Goal: Find specific page/section: Find specific page/section

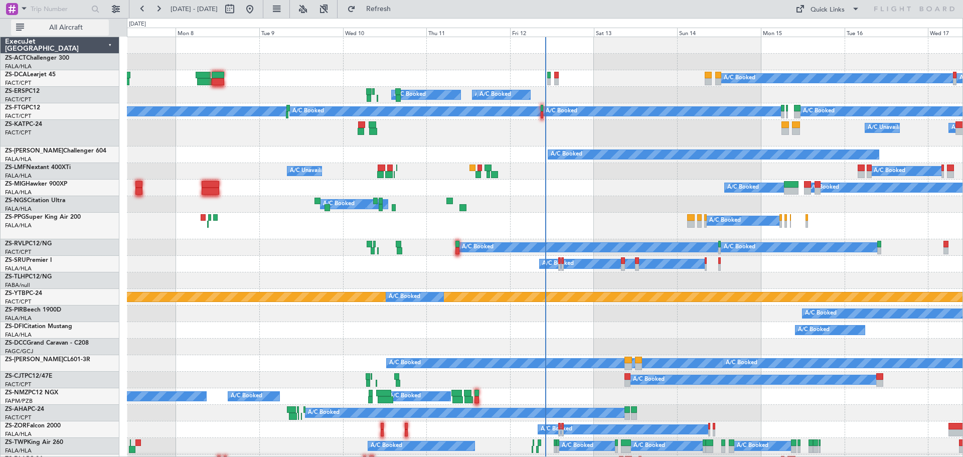
click at [64, 27] on span "All Aircraft" at bounding box center [66, 27] width 80 height 7
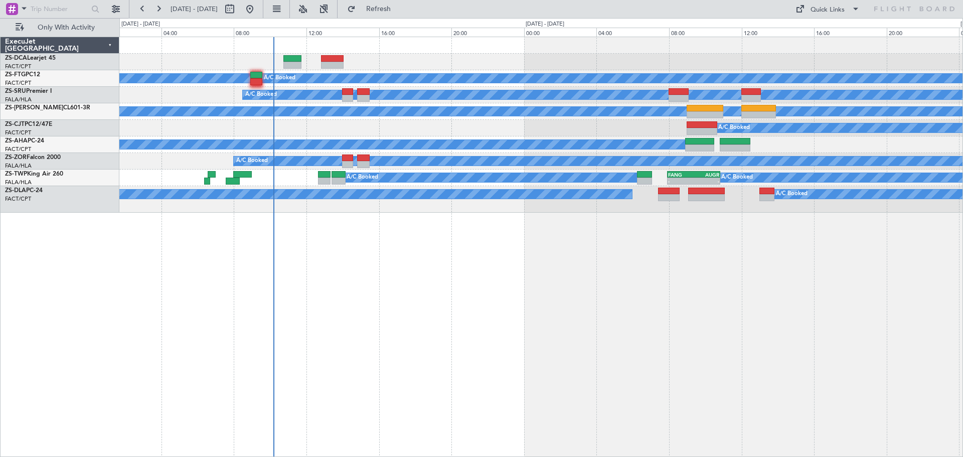
click at [462, 311] on div "A/C Booked A/C Booked A/C Booked A/C Booked A/C Booked A/C Booked A/C Booked A/…" at bounding box center [541, 247] width 844 height 420
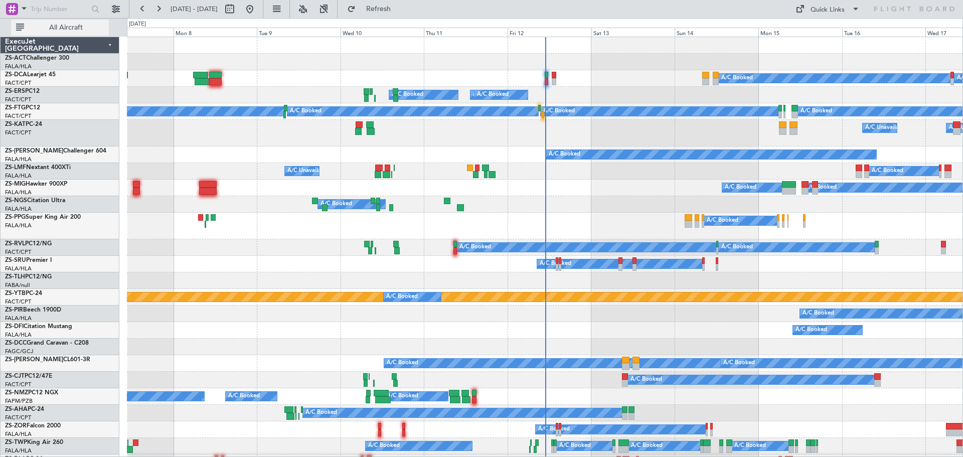
click at [60, 30] on span "All Aircraft" at bounding box center [66, 27] width 80 height 7
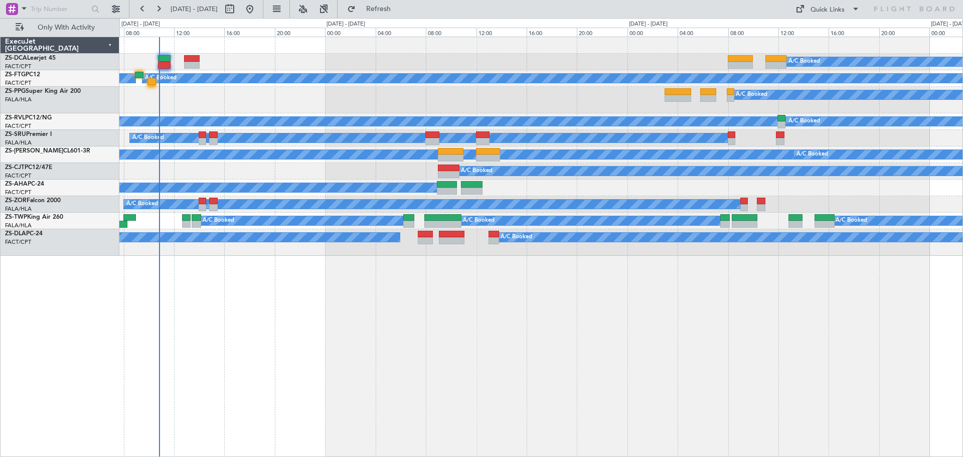
click at [595, 357] on div "A/C Booked A/C Booked A/C Booked A/C Booked A/C Booked A/C Booked A/C Booked A/…" at bounding box center [541, 247] width 844 height 420
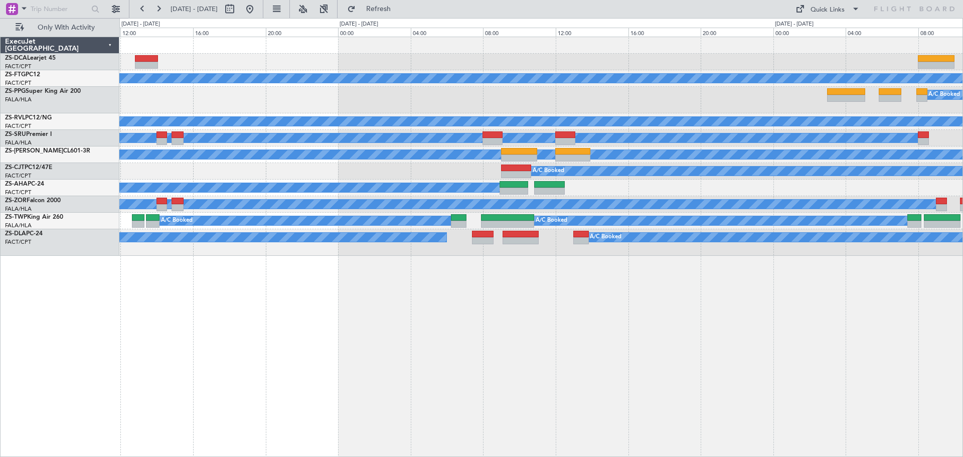
click at [439, 367] on div "A/C Booked A/C Booked A/C Booked A/C Booked A/C Booked A/C Booked A/C Booked A/…" at bounding box center [541, 247] width 844 height 420
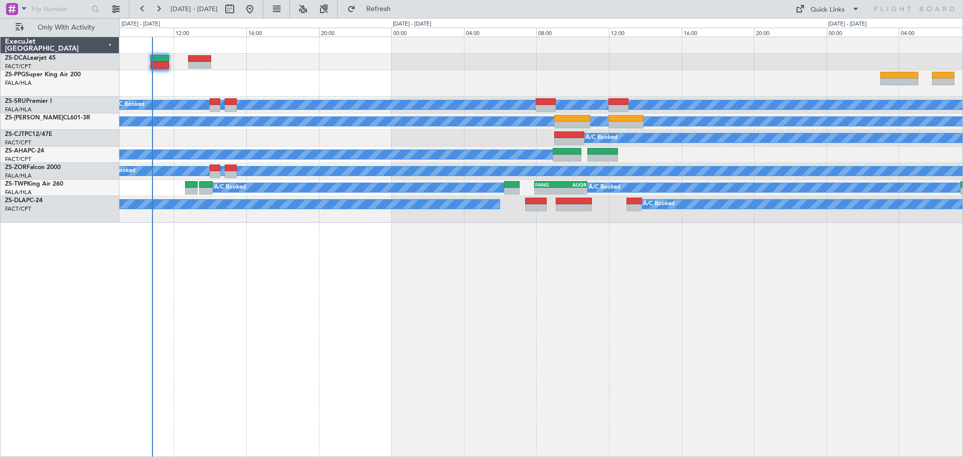
click at [440, 354] on div "A/C Booked A/C Booked A/C Booked A/C Booked A/C Booked A/C Booked A/C Booked A/…" at bounding box center [541, 247] width 844 height 420
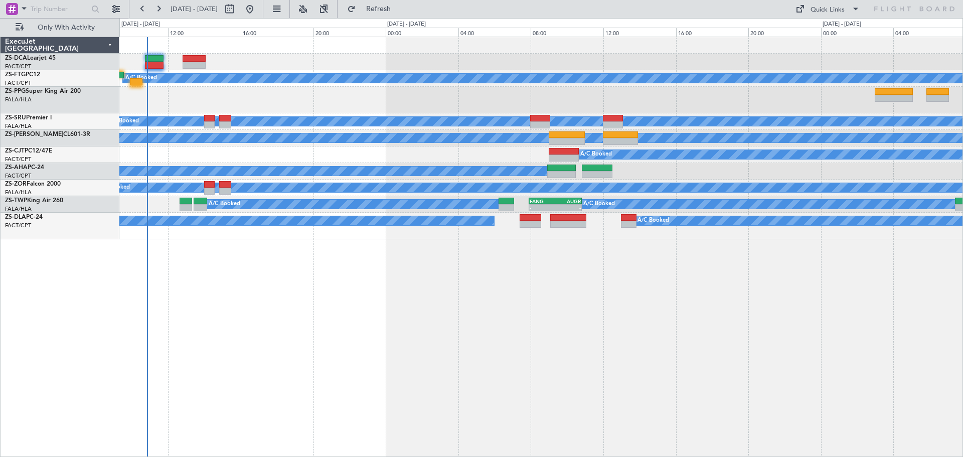
click at [390, 338] on div "A/C Booked A/C Booked A/C Booked A/C Booked A/C Booked A/C Booked A/C Booked A/…" at bounding box center [541, 247] width 844 height 420
